Goal: Navigation & Orientation: Find specific page/section

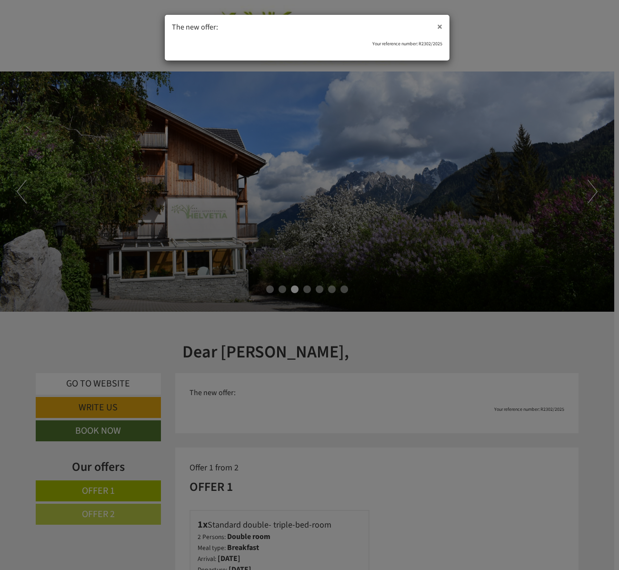
click at [441, 28] on span "×" at bounding box center [439, 27] width 5 height 14
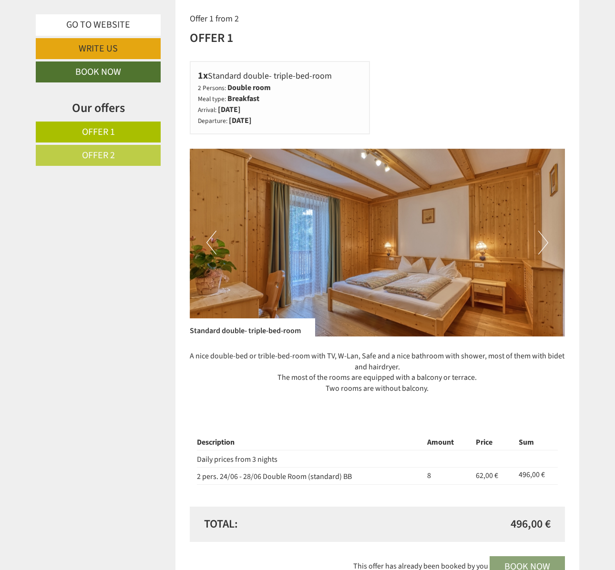
scroll to position [451, 0]
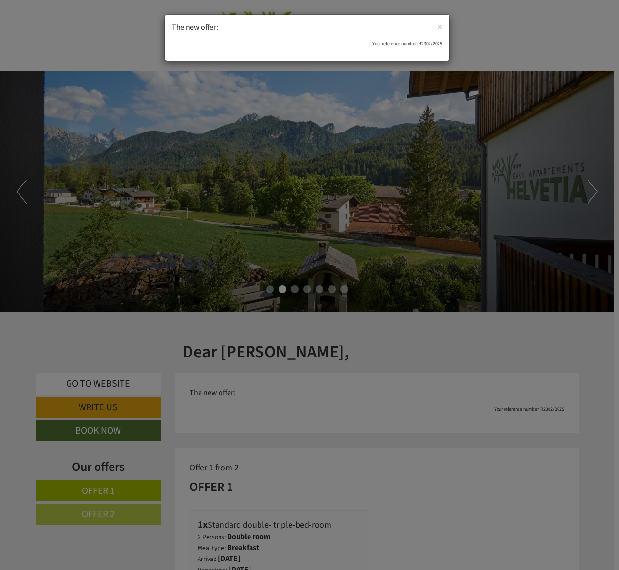
drag, startPoint x: 391, startPoint y: 337, endPoint x: 394, endPoint y: 277, distance: 60.1
click at [394, 277] on div "× The new offer: Your reference number: R2302/2025" at bounding box center [309, 285] width 619 height 570
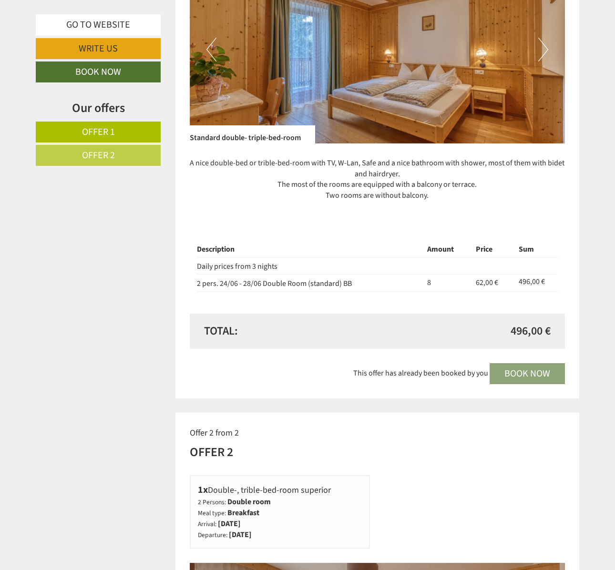
scroll to position [630, 0]
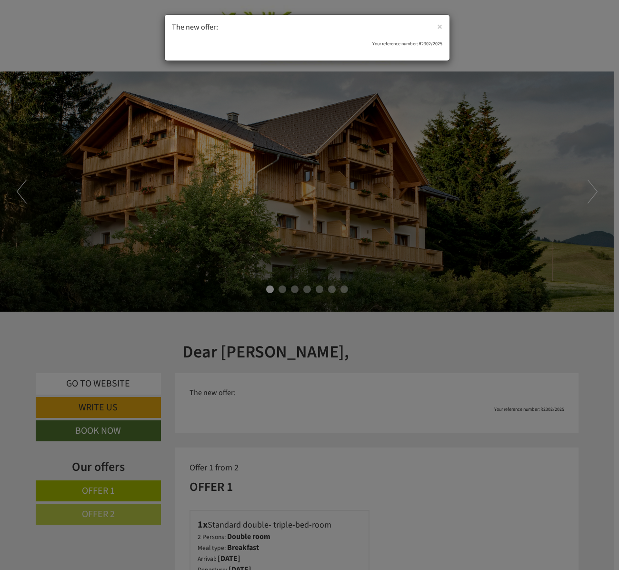
click at [417, 122] on div "× The new offer: Your reference number: R2302/2025" at bounding box center [309, 285] width 619 height 570
